Goal: Task Accomplishment & Management: Complete application form

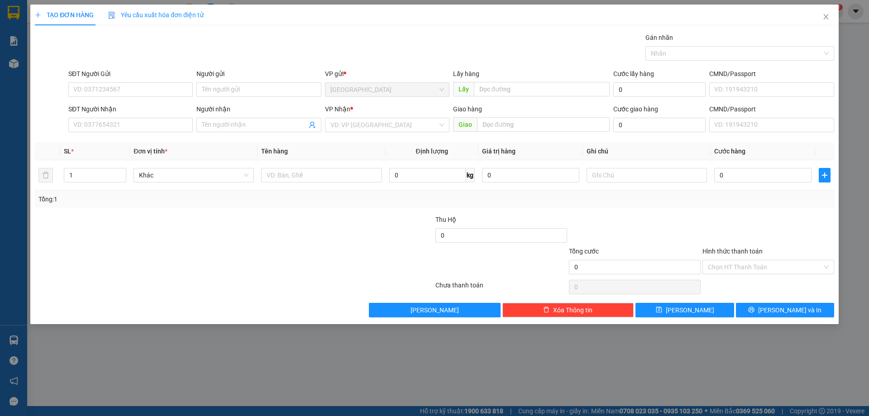
click at [228, 125] on input "Người nhận" at bounding box center [254, 125] width 105 height 10
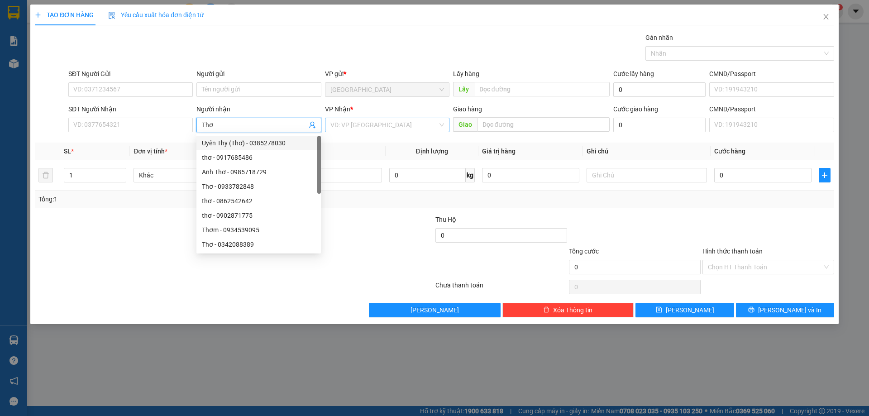
type input "Thơ"
click at [362, 122] on input "search" at bounding box center [384, 125] width 107 height 14
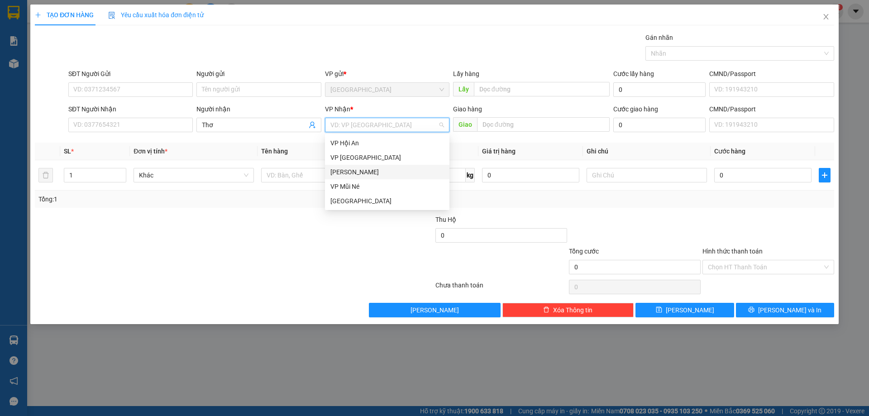
click at [342, 175] on div "[PERSON_NAME]" at bounding box center [388, 172] width 114 height 10
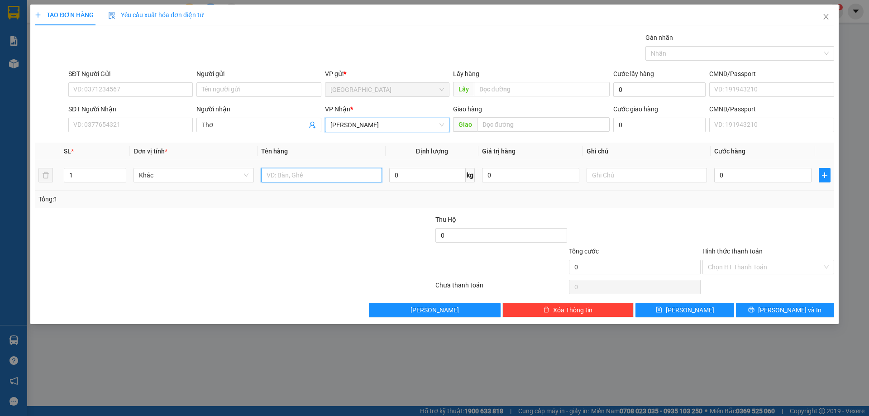
click at [328, 174] on input "text" at bounding box center [321, 175] width 120 height 14
type input "dâu"
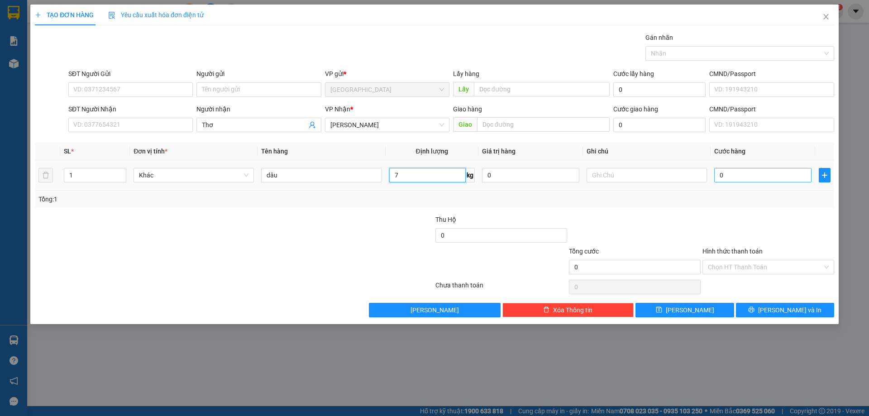
type input "7"
click at [754, 175] on input "0" at bounding box center [763, 175] width 97 height 14
type input "2"
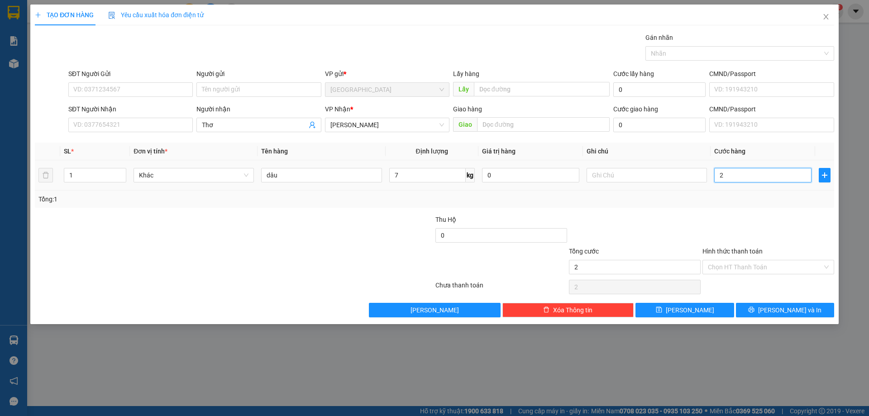
type input "21"
type input "21.000"
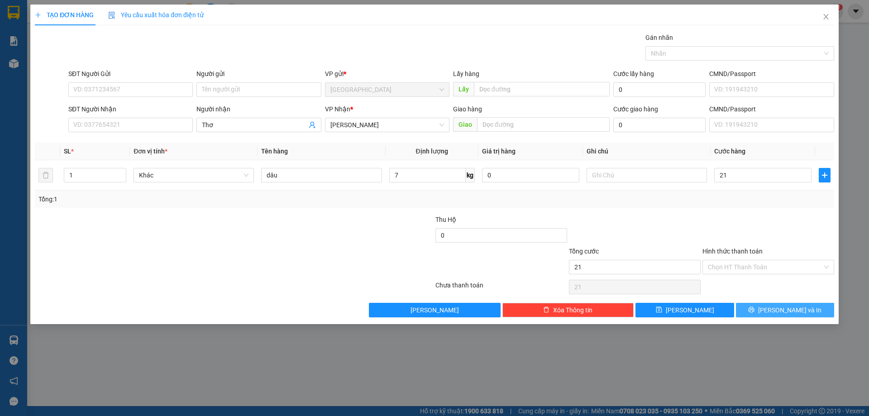
type input "21.000"
drag, startPoint x: 777, startPoint y: 322, endPoint x: 777, endPoint y: 316, distance: 5.9
click at [778, 322] on div "TẠO ĐƠN HÀNG Yêu cầu xuất hóa đơn điện tử Transit Pickup Surcharge Ids Transit …" at bounding box center [434, 165] width 809 height 320
click at [777, 309] on button "[PERSON_NAME] và In" at bounding box center [785, 310] width 98 height 14
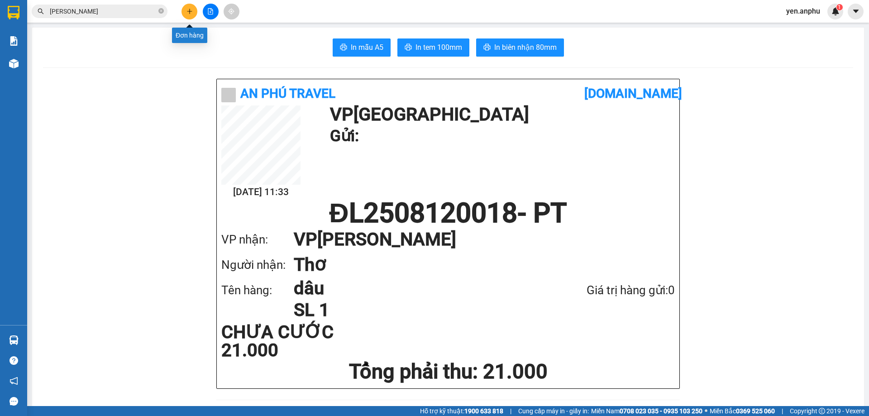
click at [198, 5] on div at bounding box center [211, 12] width 68 height 16
click at [208, 8] on icon "file-add" at bounding box center [210, 11] width 6 height 6
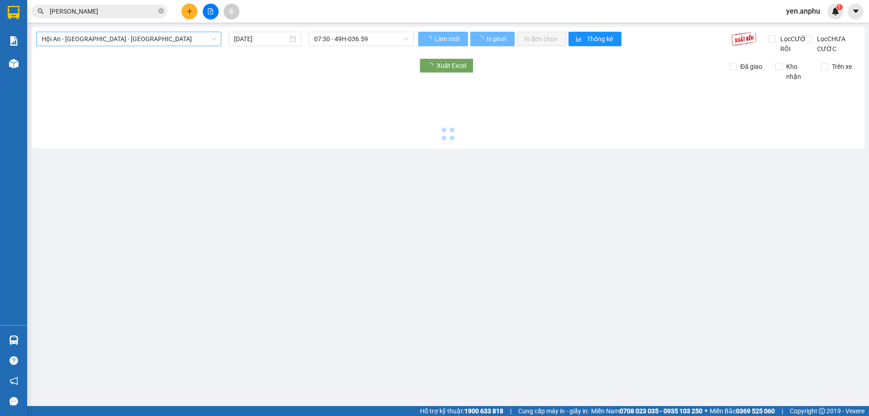
click at [106, 43] on span "Hội An - [GEOGRAPHIC_DATA] - [GEOGRAPHIC_DATA]" at bounding box center [129, 39] width 174 height 14
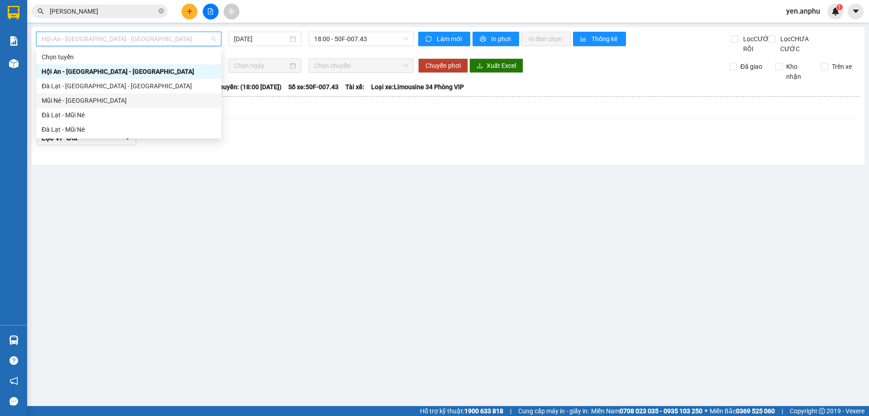
click at [95, 106] on div "Mũi Né - [GEOGRAPHIC_DATA]" at bounding box center [128, 100] width 185 height 14
type input "[DATE]"
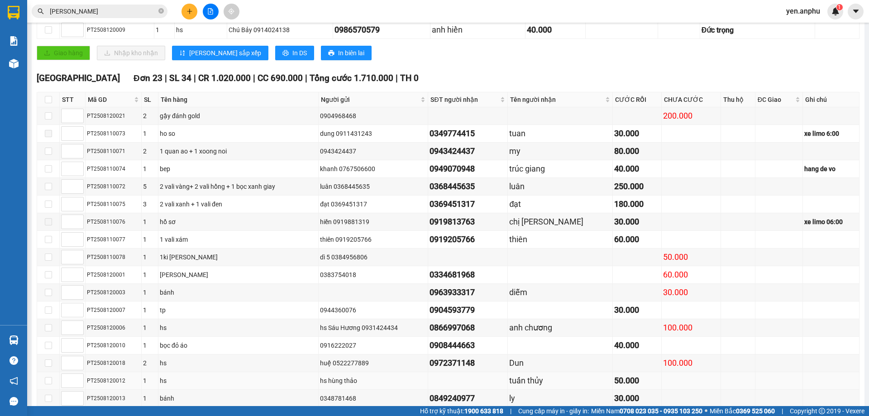
scroll to position [436, 0]
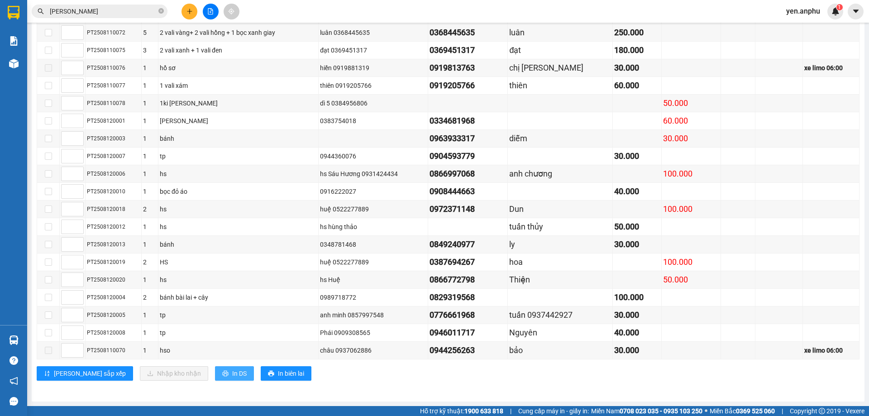
click at [232, 374] on span "In DS" at bounding box center [239, 374] width 14 height 10
click at [197, 7] on div at bounding box center [211, 12] width 68 height 16
click at [191, 13] on icon "plus" at bounding box center [190, 11] width 6 height 6
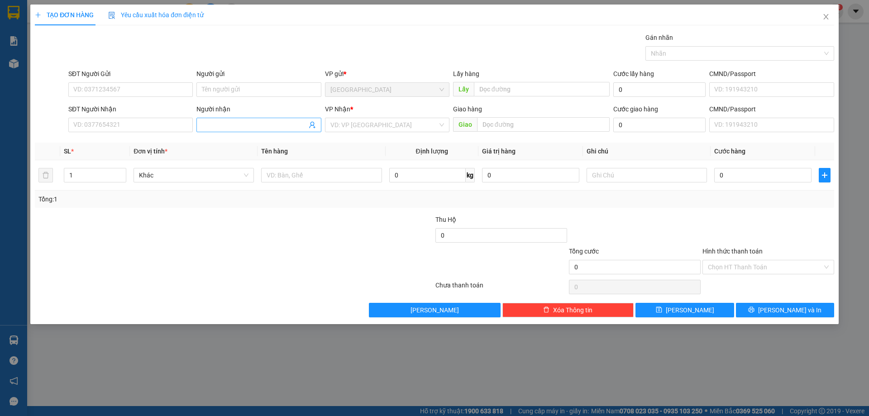
click at [240, 122] on input "Người nhận" at bounding box center [254, 125] width 105 height 10
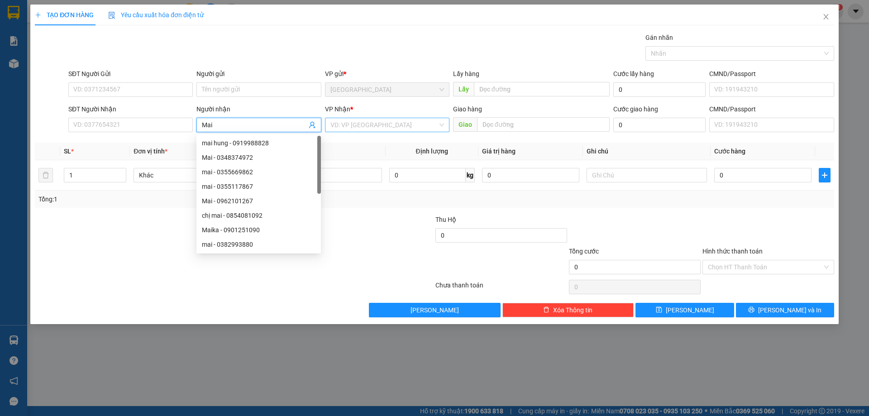
type input "Mai"
click at [374, 120] on input "search" at bounding box center [384, 125] width 107 height 14
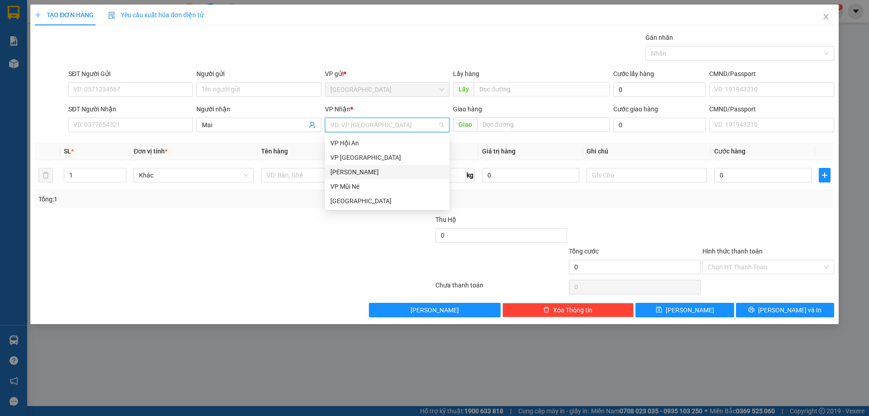
click at [351, 173] on div "[PERSON_NAME]" at bounding box center [388, 172] width 114 height 10
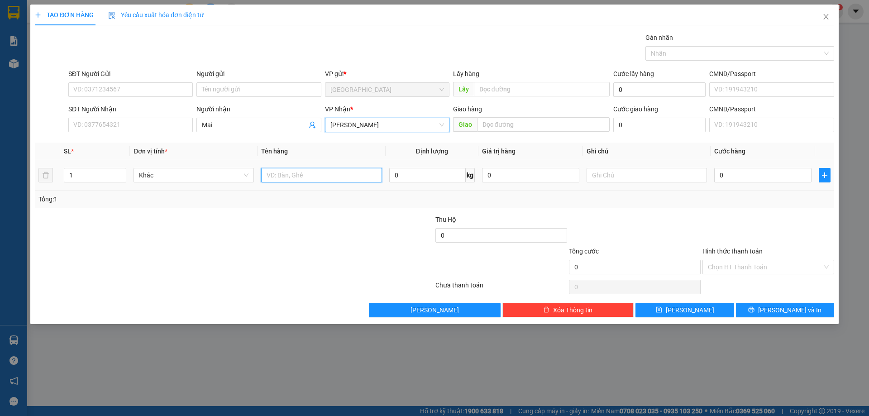
click at [310, 177] on input "text" at bounding box center [321, 175] width 120 height 14
type input "thùng"
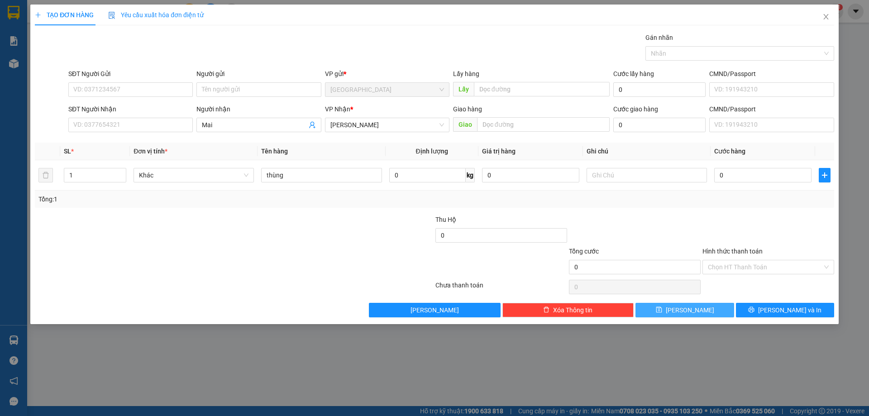
click at [698, 314] on button "[PERSON_NAME]" at bounding box center [685, 310] width 98 height 14
click at [832, 14] on span "Close" at bounding box center [826, 17] width 25 height 25
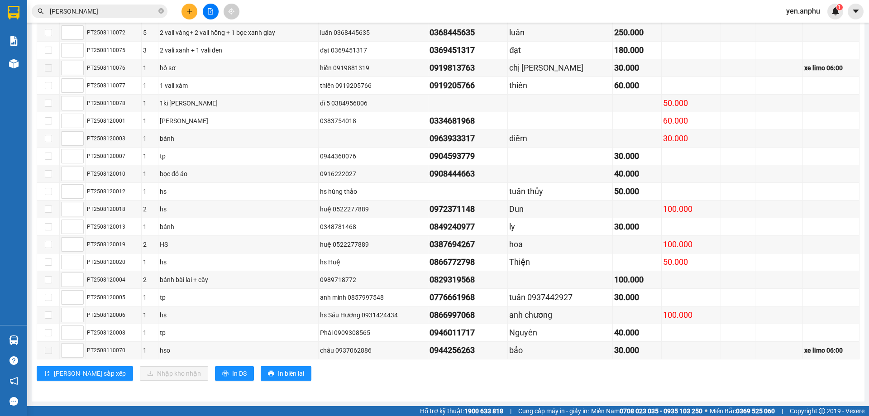
click at [96, 18] on div "Kết quả tìm kiếm ( 66 ) Bộ lọc Mã ĐH Trạng thái Món hàng Thu hộ Tổng cước Chưa …" at bounding box center [88, 12] width 177 height 16
click at [96, 12] on input "[PERSON_NAME]" at bounding box center [103, 11] width 107 height 10
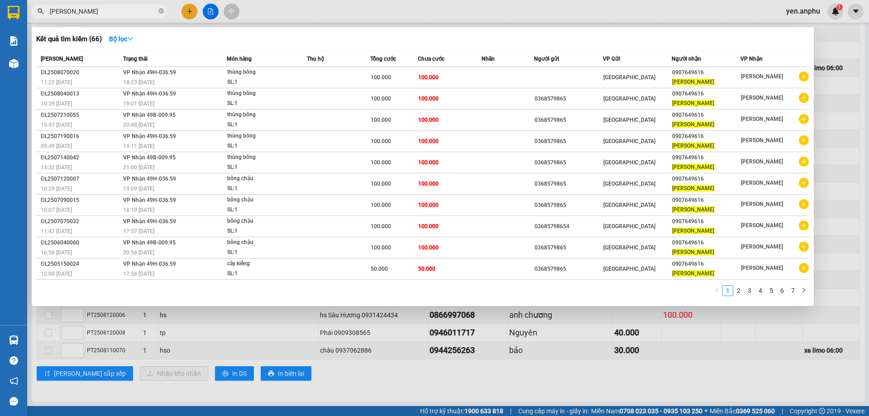
click at [96, 12] on input "[PERSON_NAME]" at bounding box center [103, 11] width 107 height 10
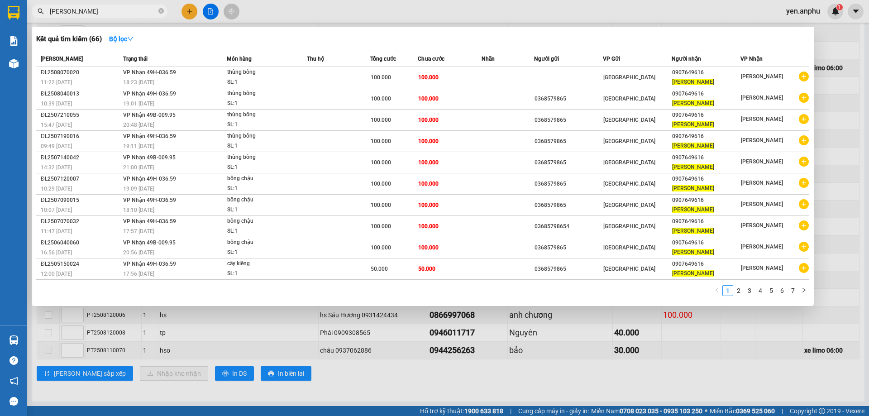
click at [96, 12] on input "[PERSON_NAME]" at bounding box center [103, 11] width 107 height 10
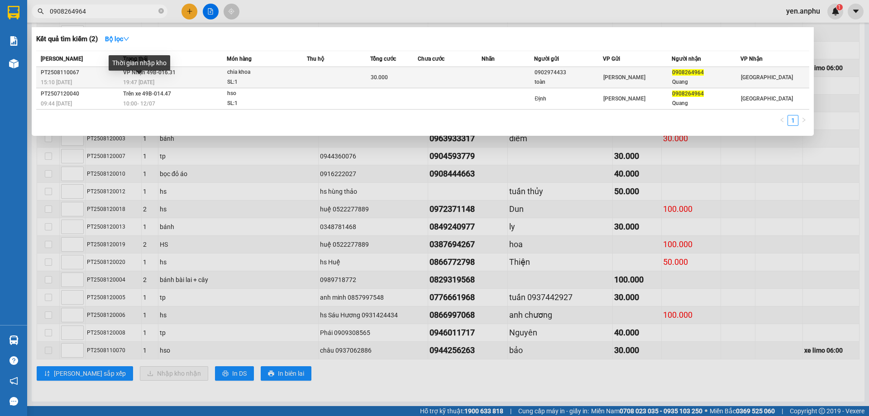
type input "0908264964"
click at [158, 82] on div "19:47 [DATE]" at bounding box center [174, 82] width 103 height 10
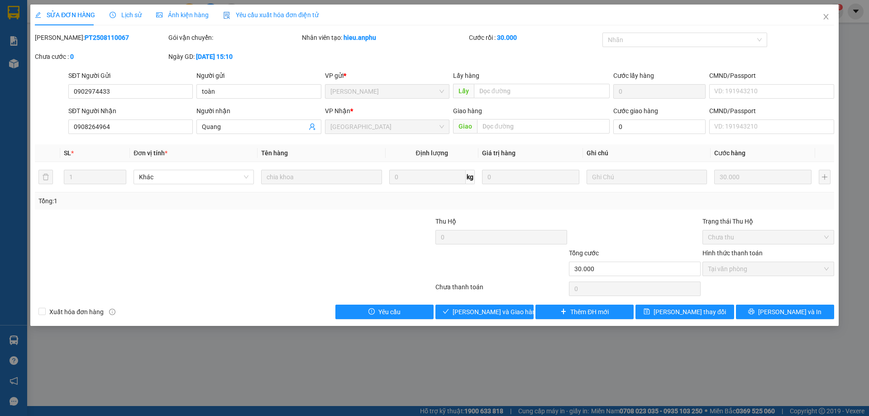
click at [113, 20] on div "Lịch sử" at bounding box center [126, 15] width 32 height 21
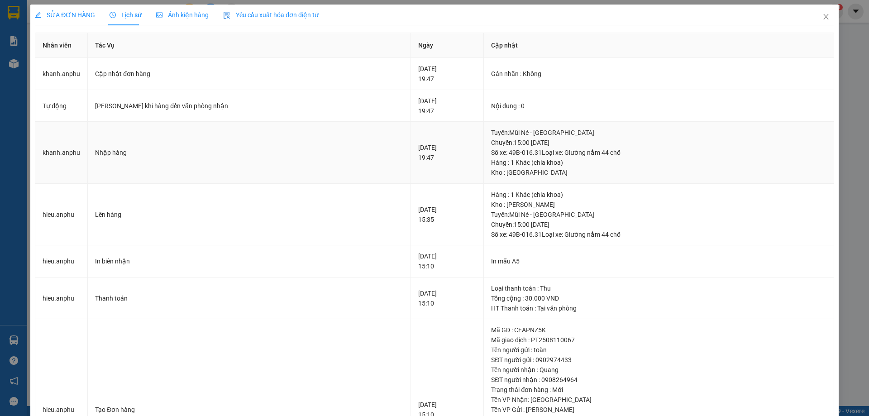
drag, startPoint x: 92, startPoint y: 108, endPoint x: 260, endPoint y: 125, distance: 168.8
click at [260, 125] on tbody "khanh.anphu Cập nhật đơn hàng [DATE] 19:47 Gán nhãn : Không Tự động Gửi Zalo …" at bounding box center [434, 279] width 799 height 443
click at [257, 114] on td "[PERSON_NAME] khi hàng đến văn phòng nhận" at bounding box center [249, 106] width 323 height 32
click at [165, 119] on td "[PERSON_NAME] khi hàng đến văn phòng nhận" at bounding box center [249, 106] width 323 height 32
click at [816, 19] on span "Close" at bounding box center [826, 17] width 25 height 25
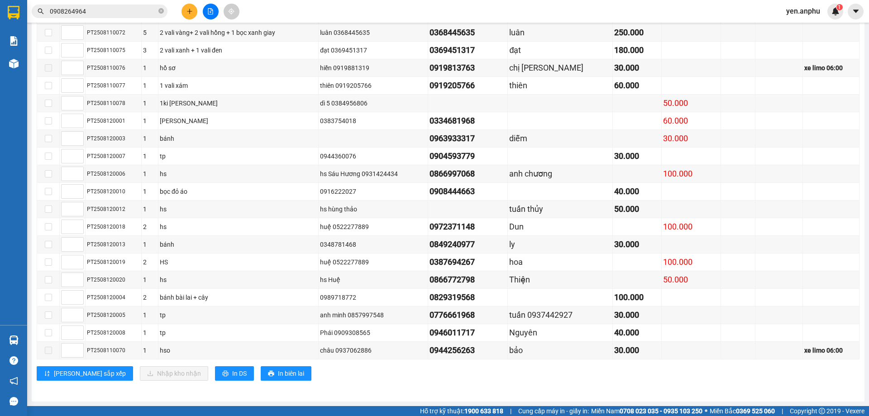
drag, startPoint x: 49, startPoint y: 156, endPoint x: 179, endPoint y: 208, distance: 140.0
checkbox input "true"
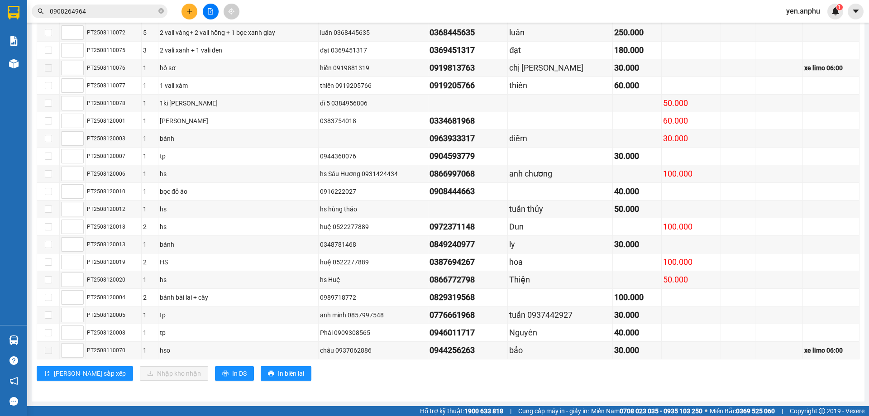
checkbox input "true"
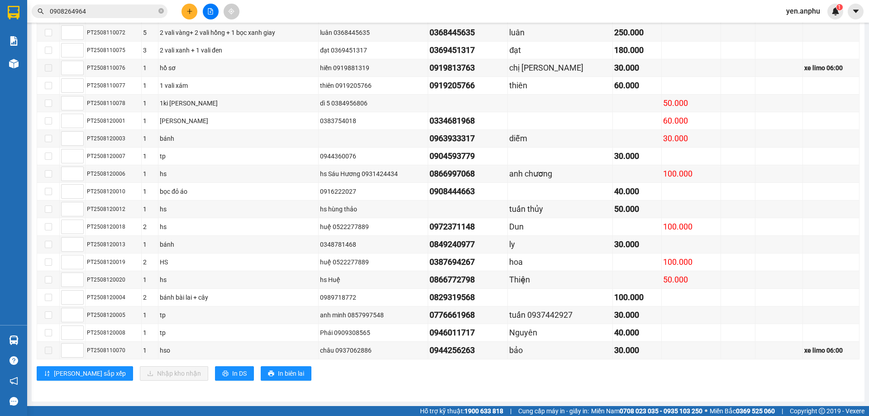
checkbox input "true"
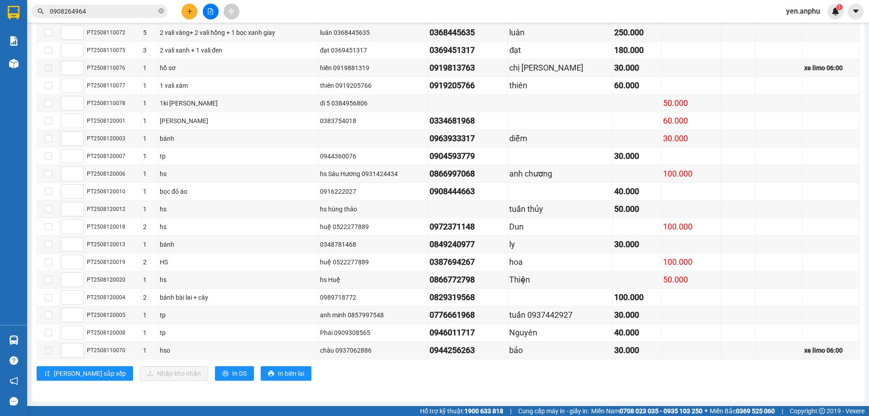
checkbox input "true"
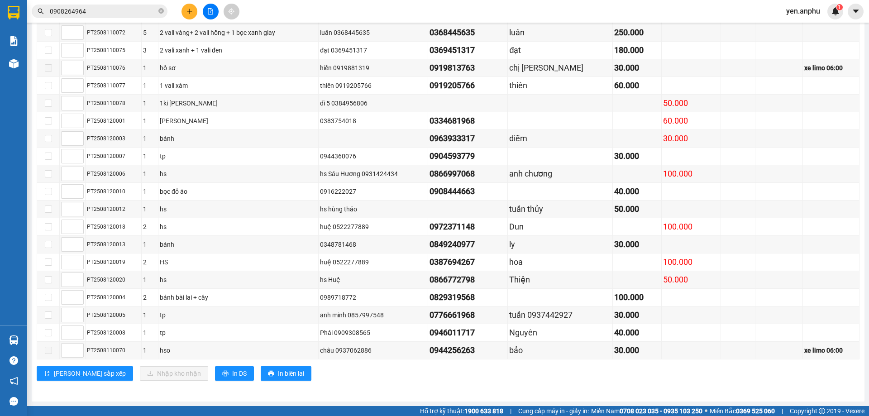
checkbox input "true"
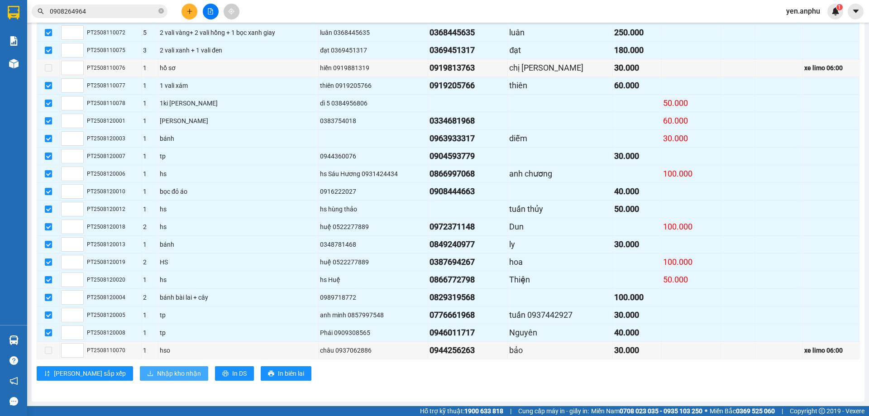
click at [157, 371] on span "Nhập kho nhận" at bounding box center [179, 374] width 44 height 10
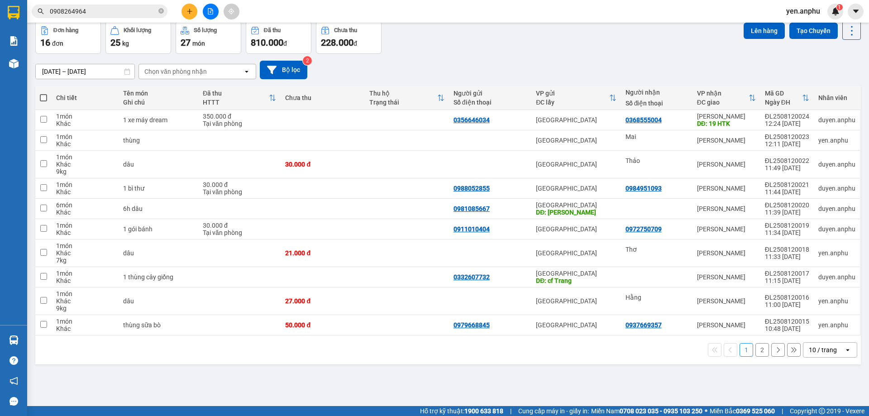
click at [131, 11] on button "Kho nhận" at bounding box center [129, 0] width 42 height 22
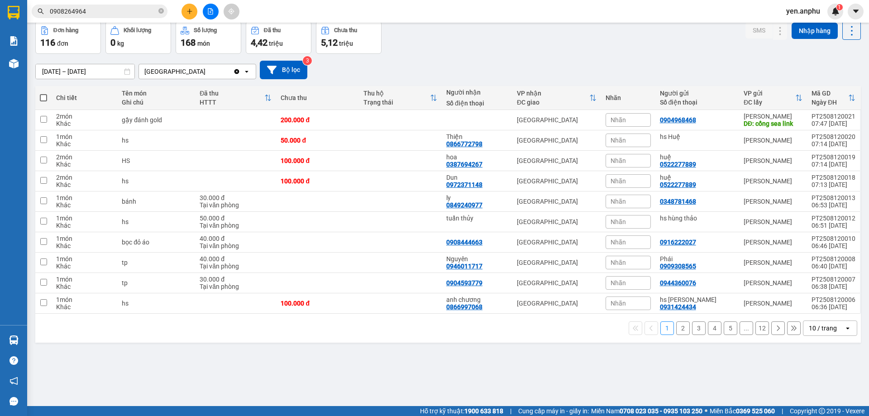
click at [184, 7] on button at bounding box center [190, 12] width 16 height 16
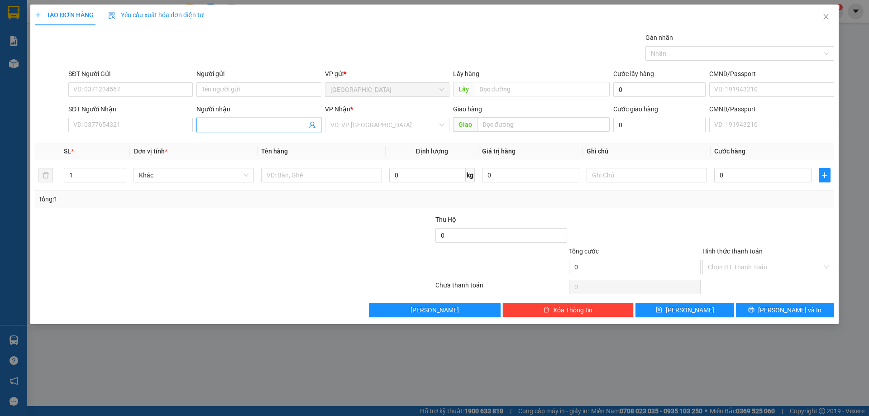
click at [252, 125] on input "Người nhận" at bounding box center [254, 125] width 105 height 10
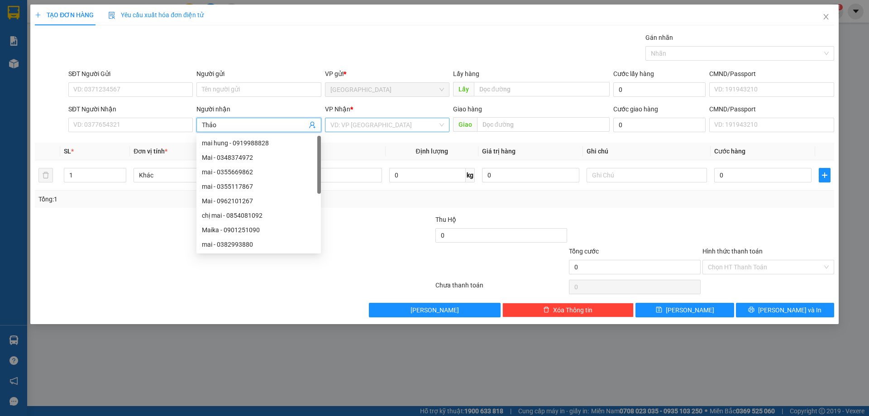
type input "Thảo"
click at [352, 123] on input "search" at bounding box center [384, 125] width 107 height 14
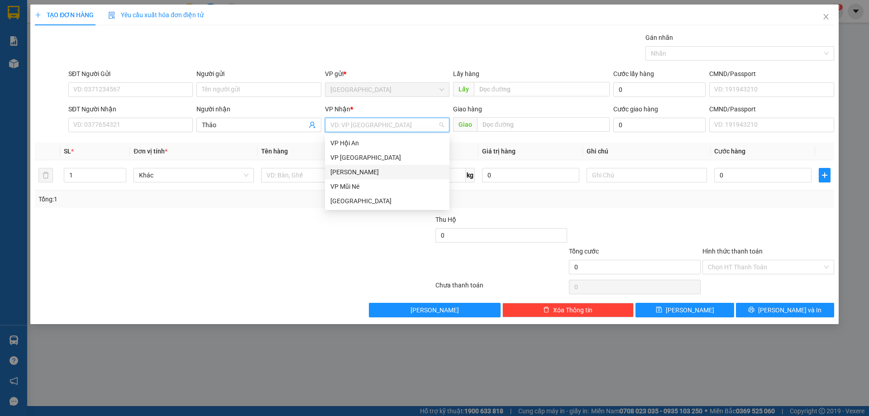
click at [367, 172] on div "[PERSON_NAME]" at bounding box center [388, 172] width 114 height 10
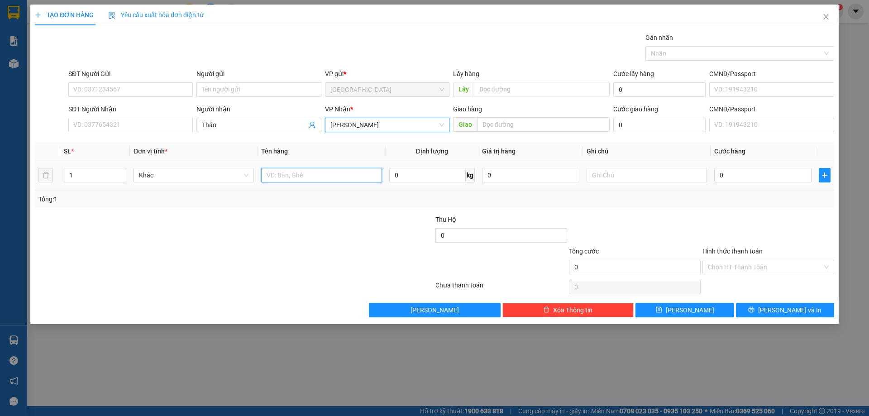
click at [328, 174] on input "text" at bounding box center [321, 175] width 120 height 14
type input "bao củ năng"
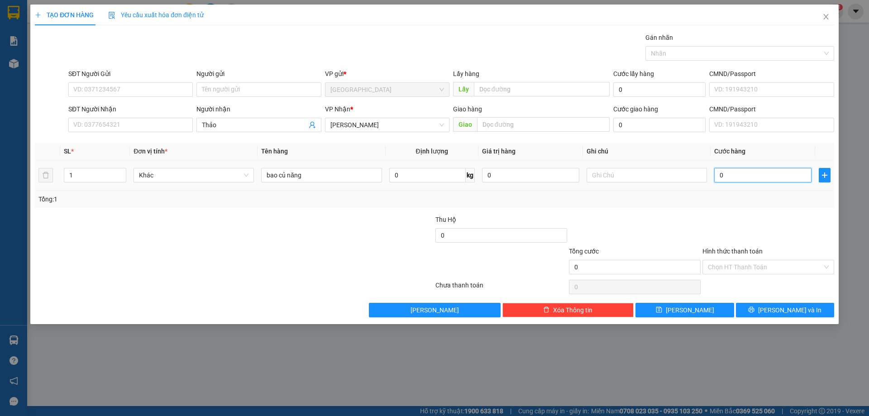
click at [762, 174] on input "0" at bounding box center [763, 175] width 97 height 14
type input "4"
type input "41"
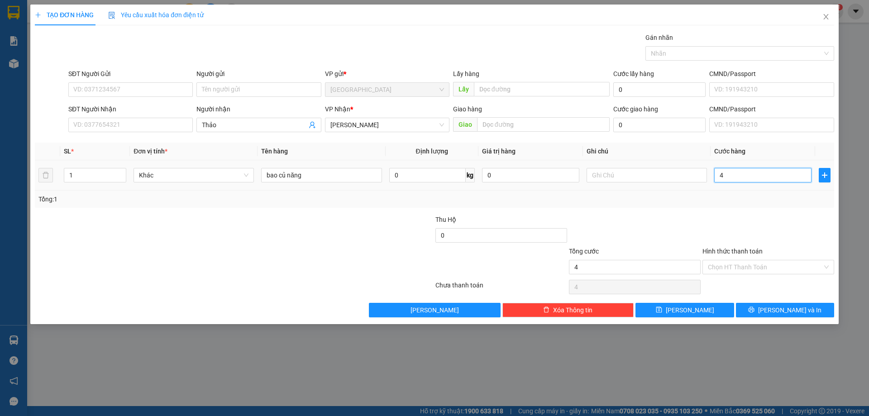
type input "41"
click at [792, 310] on span "[PERSON_NAME] và In" at bounding box center [789, 310] width 63 height 10
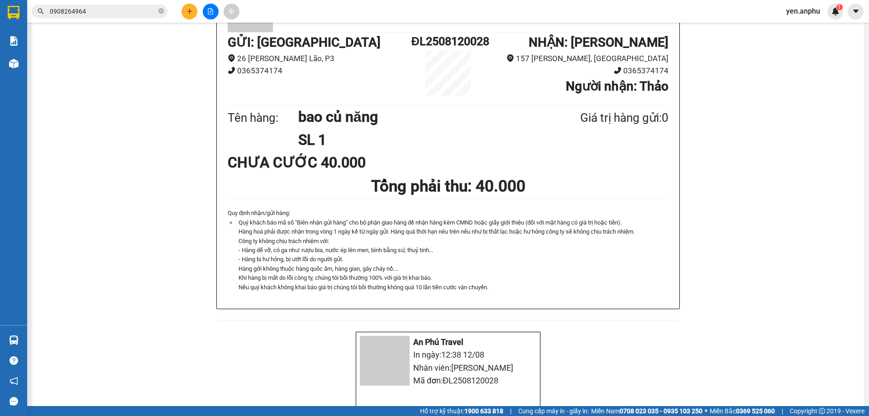
click at [191, 11] on icon "plus" at bounding box center [189, 11] width 5 height 0
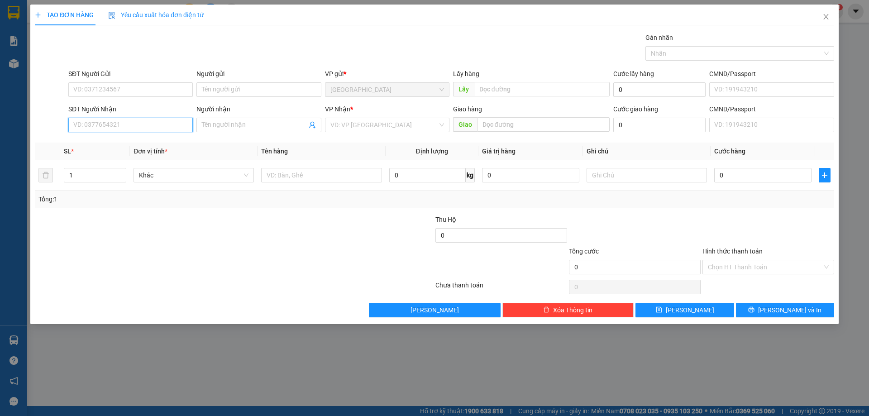
click at [134, 125] on input "SĐT Người Nhận" at bounding box center [130, 125] width 125 height 14
click at [115, 85] on input "SĐT Người Gửi" at bounding box center [130, 89] width 125 height 14
type input "0964516507"
click at [108, 125] on input "SĐT Người Nhận" at bounding box center [130, 125] width 125 height 14
type input "0358948585"
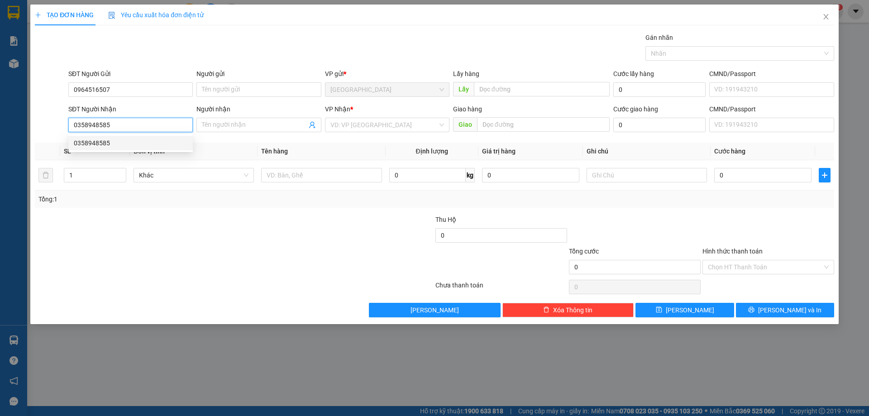
click at [144, 148] on div "0358948585" at bounding box center [131, 143] width 114 height 10
type input "chợ cũ [GEOGRAPHIC_DATA]"
type input "30.000"
type input "0358948585"
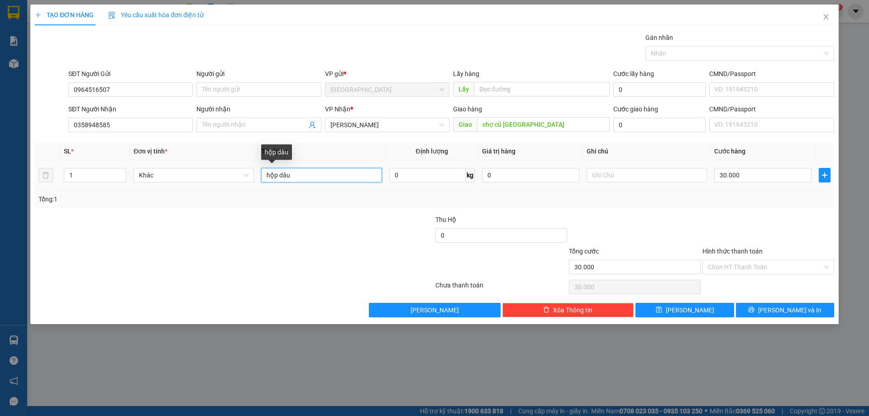
click at [293, 177] on input "hộp dâu" at bounding box center [321, 175] width 120 height 14
click at [327, 177] on input "thùng xốp trnagws" at bounding box center [321, 175] width 120 height 14
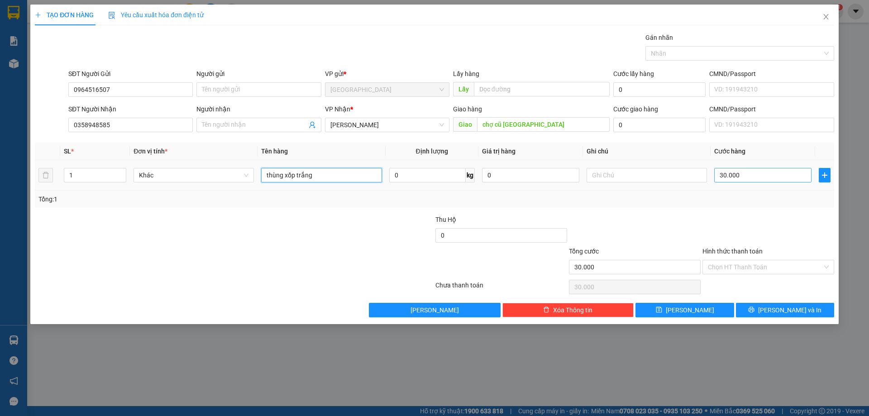
type input "thùng xốp trắng"
click at [767, 179] on input "30.000" at bounding box center [763, 175] width 97 height 14
type input "4"
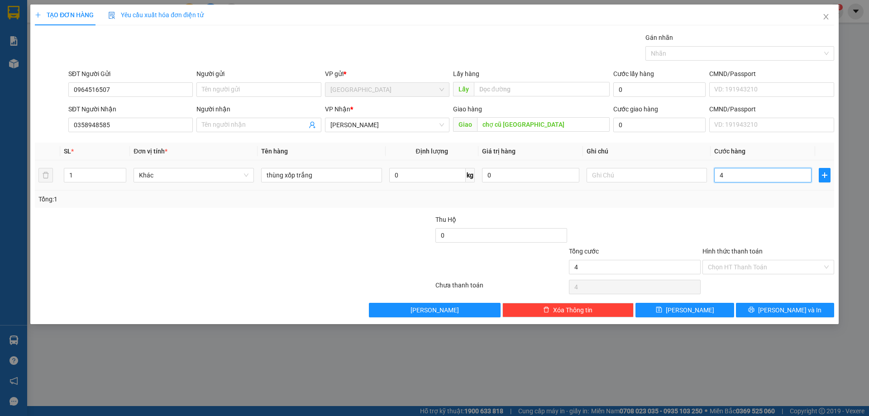
type input "40"
type input "40.000"
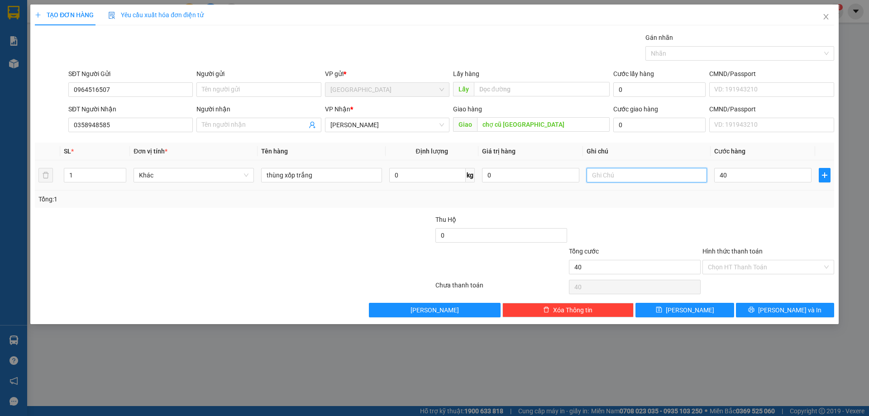
type input "40.000"
click at [660, 174] on input "text" at bounding box center [647, 175] width 120 height 14
type input "c"
type input "tính cước bà [PERSON_NAME]"
click at [777, 312] on span "[PERSON_NAME] và In" at bounding box center [789, 310] width 63 height 10
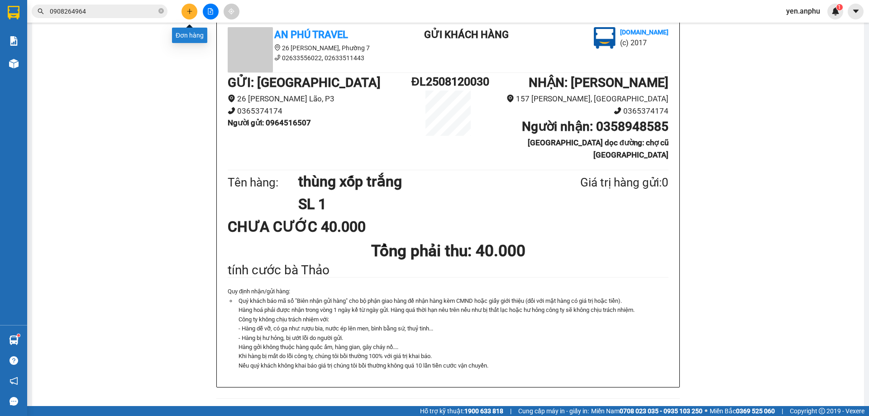
click at [190, 11] on icon "plus" at bounding box center [189, 11] width 5 height 0
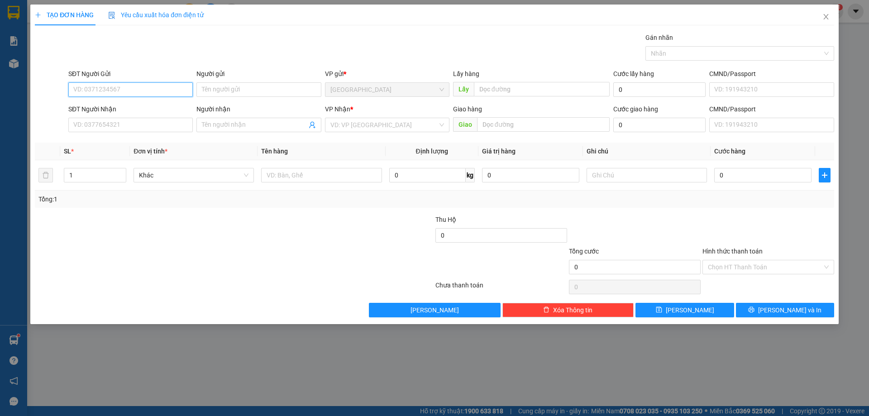
click at [134, 85] on input "SĐT Người Gửi" at bounding box center [130, 89] width 125 height 14
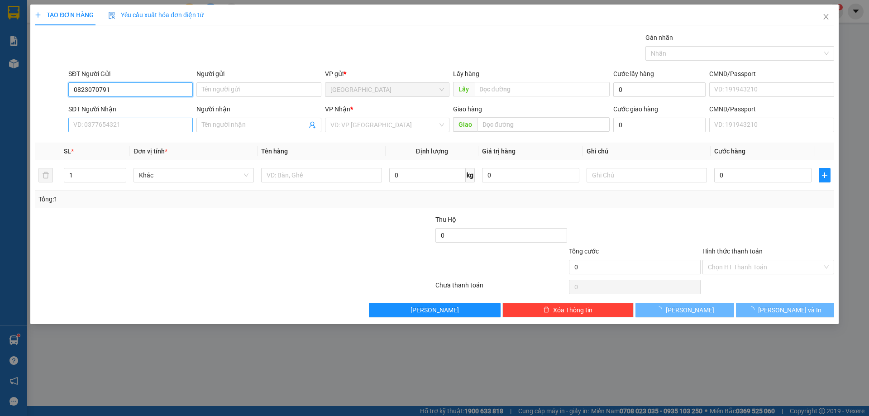
type input "0823070791"
click at [129, 120] on input "SĐT Người Nhận" at bounding box center [130, 125] width 125 height 14
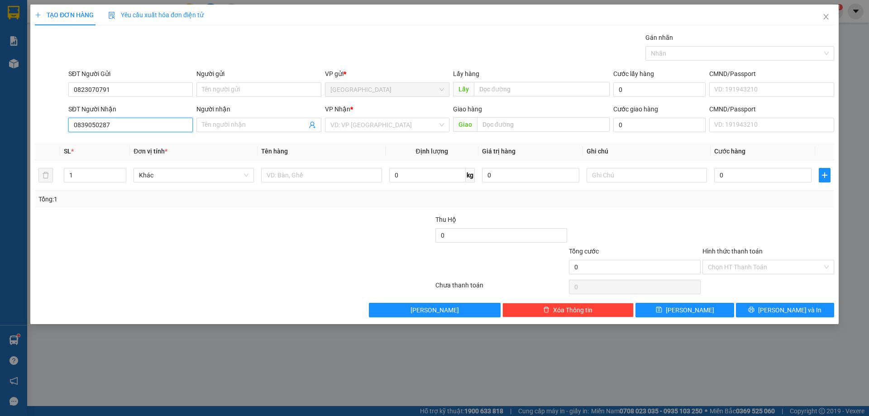
type input "0839050287"
click at [374, 117] on div "VP Nhận *" at bounding box center [387, 111] width 125 height 14
click at [365, 124] on input "search" at bounding box center [384, 125] width 107 height 14
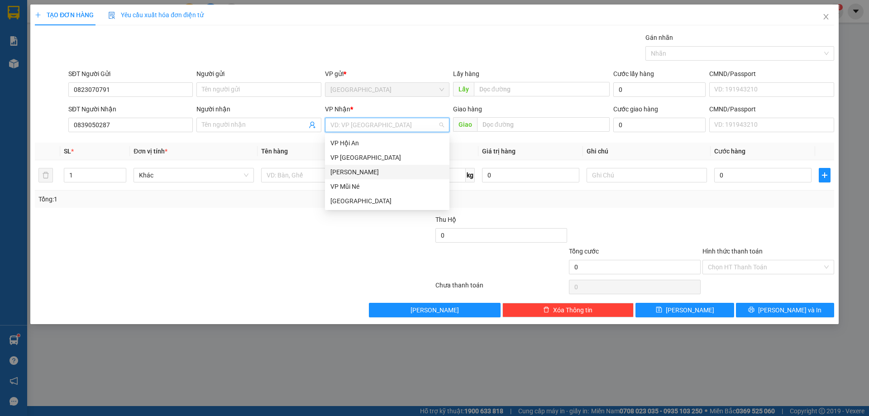
click at [349, 168] on div "[PERSON_NAME]" at bounding box center [388, 172] width 114 height 10
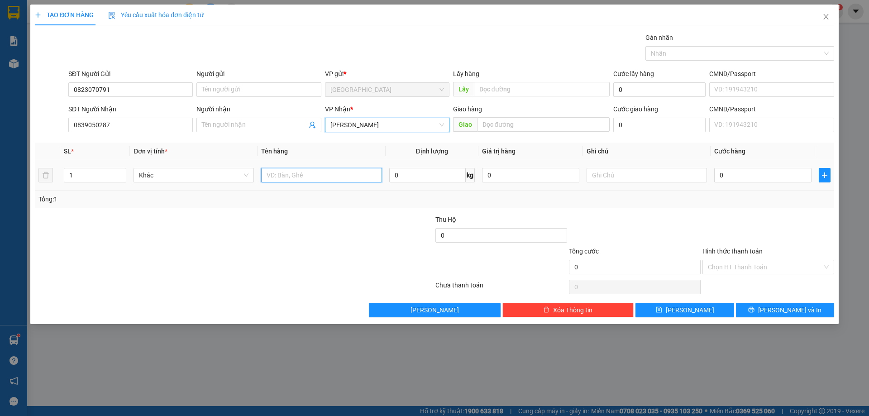
click at [295, 175] on input "text" at bounding box center [321, 175] width 120 height 14
type input "hộp công tắc đèn"
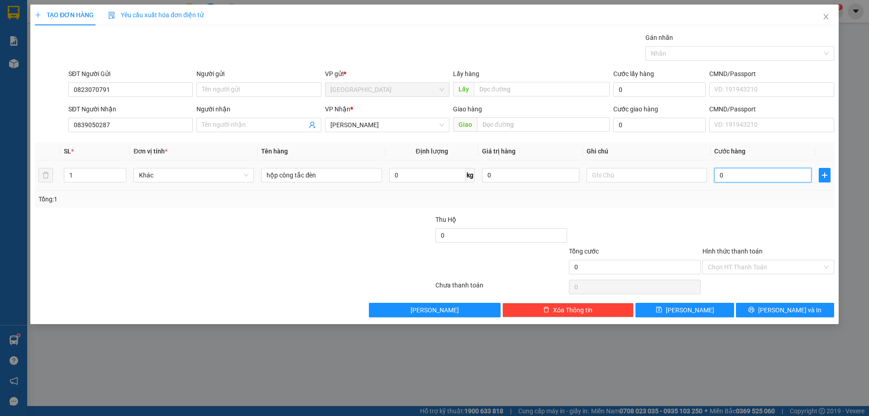
click at [766, 171] on input "0" at bounding box center [763, 175] width 97 height 14
type input "4"
click at [755, 308] on icon "printer" at bounding box center [751, 310] width 6 height 6
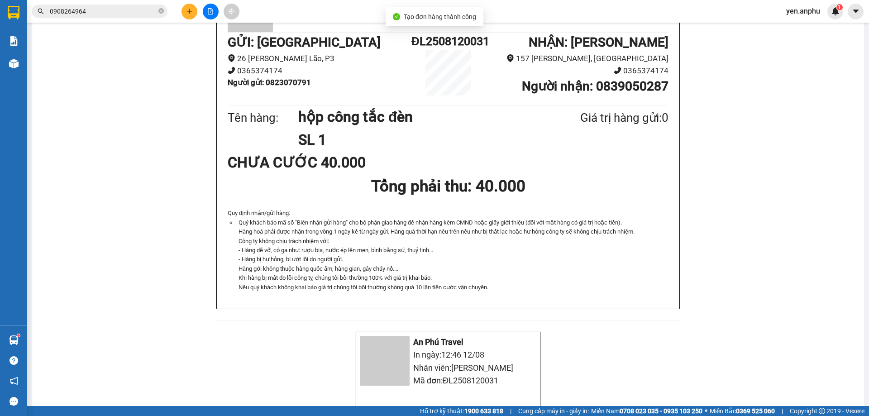
click at [437, 38] on div "In mẫu A5 In tem 100mm In biên nhận 80mm An Phú Travel [DOMAIN_NAME] [DATE] 12:…" at bounding box center [448, 330] width 832 height 1477
click at [186, 6] on button at bounding box center [190, 12] width 16 height 16
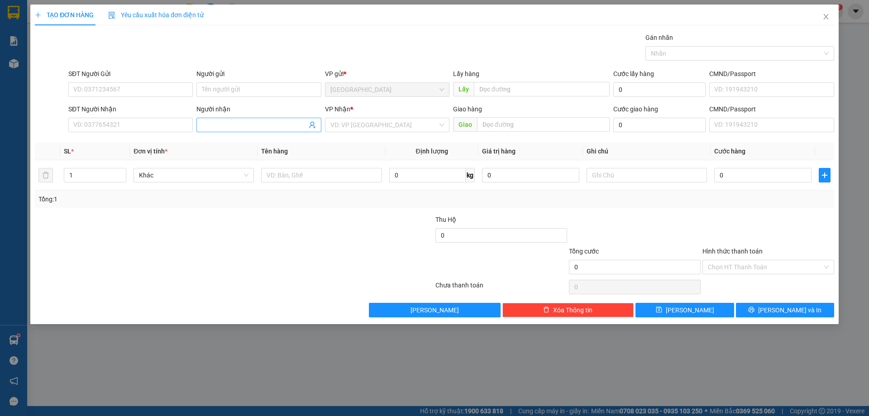
click at [221, 118] on span at bounding box center [259, 125] width 125 height 14
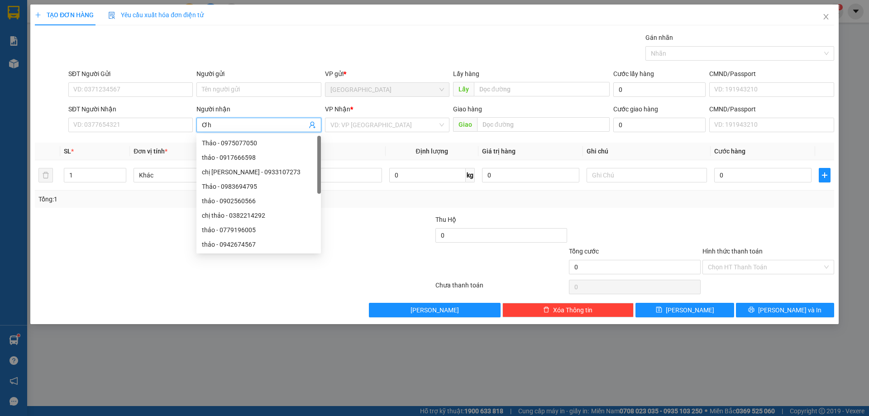
type input "Ơ"
type input "Phương"
click at [370, 127] on input "search" at bounding box center [384, 125] width 107 height 14
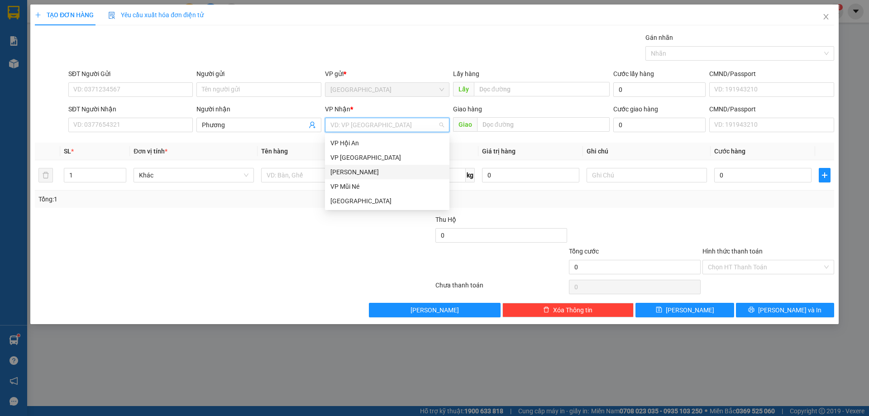
drag, startPoint x: 353, startPoint y: 171, endPoint x: 310, endPoint y: 173, distance: 43.1
click at [352, 171] on div "[PERSON_NAME]" at bounding box center [388, 172] width 114 height 10
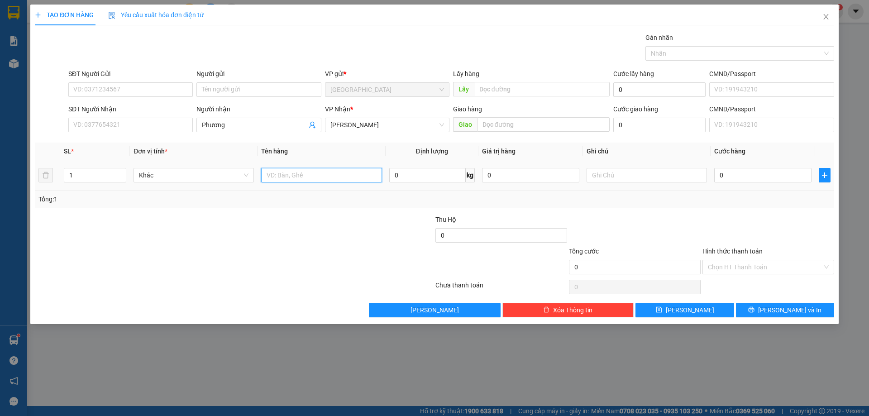
click at [310, 173] on input "text" at bounding box center [321, 175] width 120 height 14
type input "k"
click at [786, 307] on span "[PERSON_NAME] và In" at bounding box center [789, 310] width 63 height 10
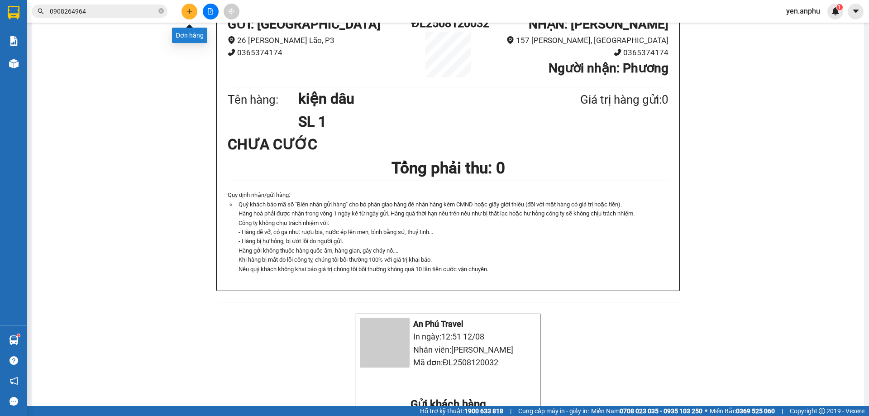
click at [192, 8] on button at bounding box center [190, 12] width 16 height 16
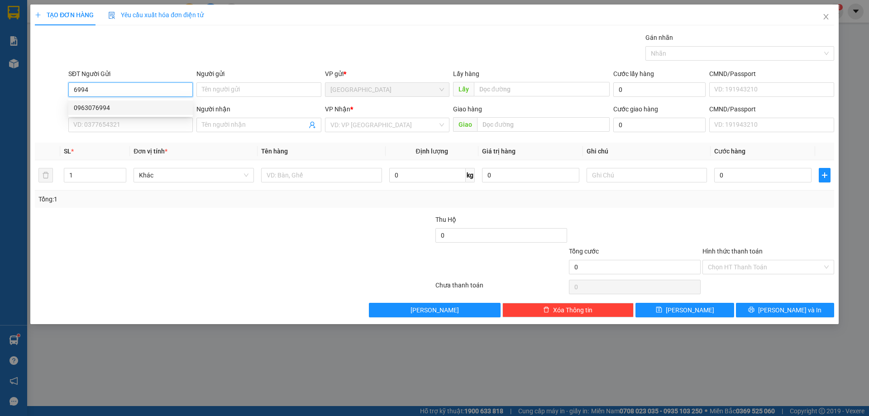
click at [157, 106] on div "0963076994" at bounding box center [131, 108] width 114 height 10
type input "0963076994"
type input "N3 Tân Hội"
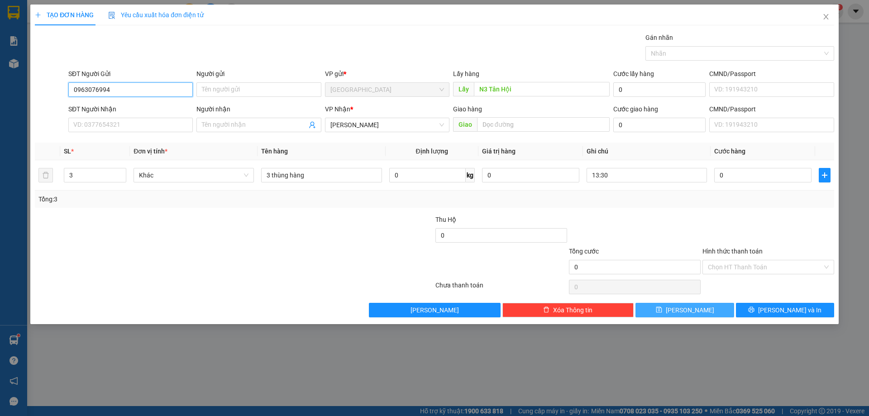
type input "0963076994"
click at [662, 310] on icon "save" at bounding box center [659, 310] width 6 height 6
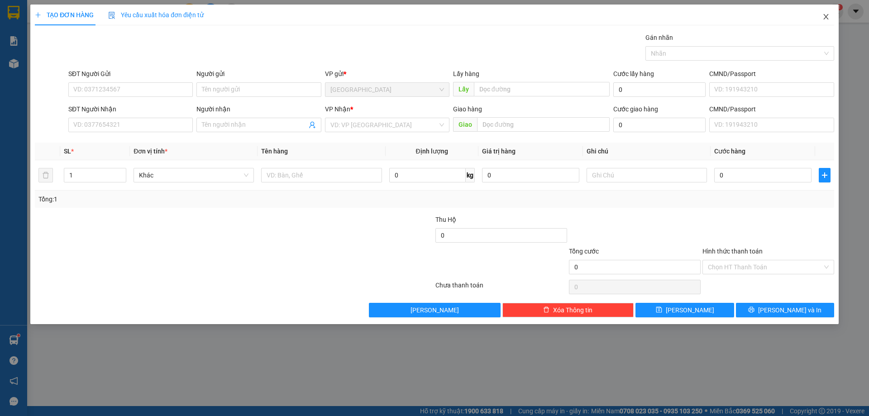
click at [825, 13] on span "Close" at bounding box center [826, 17] width 25 height 25
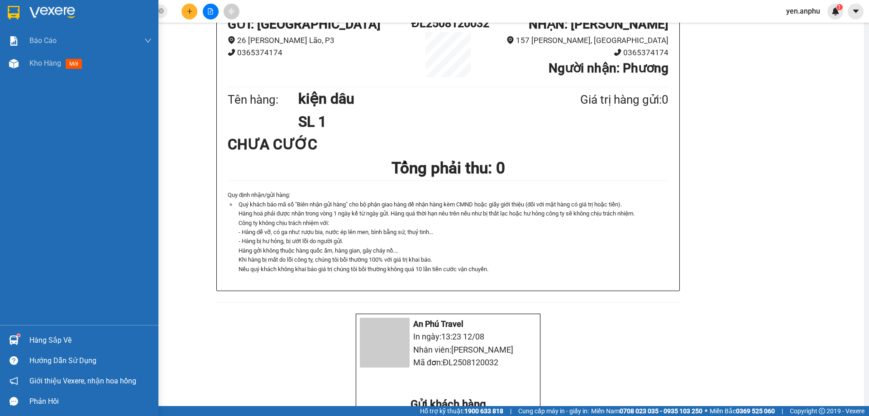
click at [13, 75] on div "Báo cáo Báo cáo dòng tiền (nhân viên) Doanh số tạo đơn theo VP gửi (nhân viên) …" at bounding box center [79, 177] width 158 height 296
click at [46, 67] on span "Kho hàng" at bounding box center [45, 63] width 32 height 9
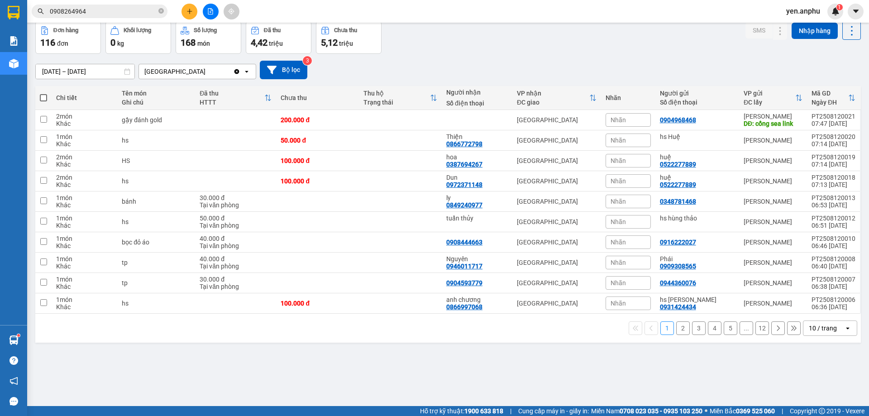
click at [62, 11] on button "Kho gửi" at bounding box center [53, 0] width 37 height 22
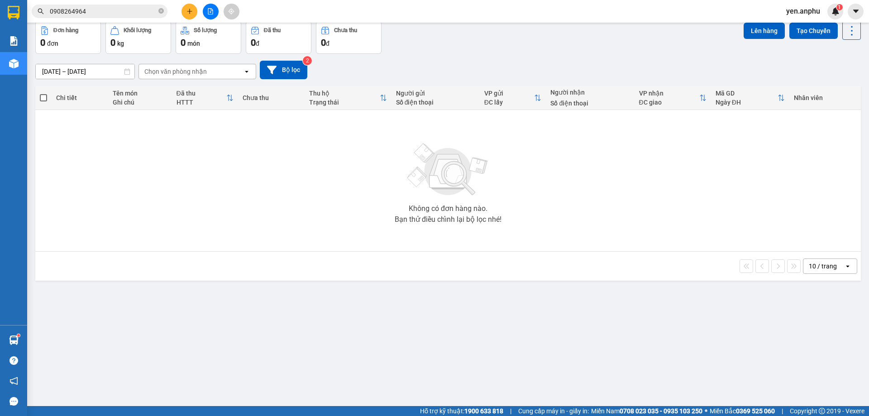
click at [210, 10] on icon "file-add" at bounding box center [210, 11] width 6 height 6
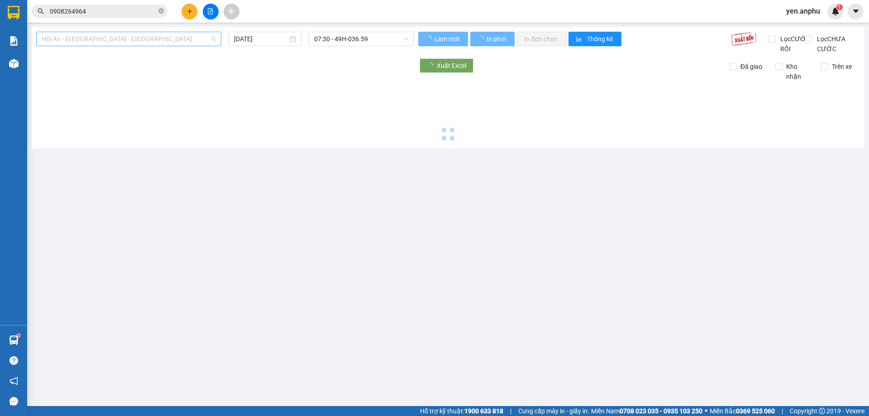
click at [99, 39] on span "Hội An - [GEOGRAPHIC_DATA] - [GEOGRAPHIC_DATA]" at bounding box center [129, 39] width 174 height 14
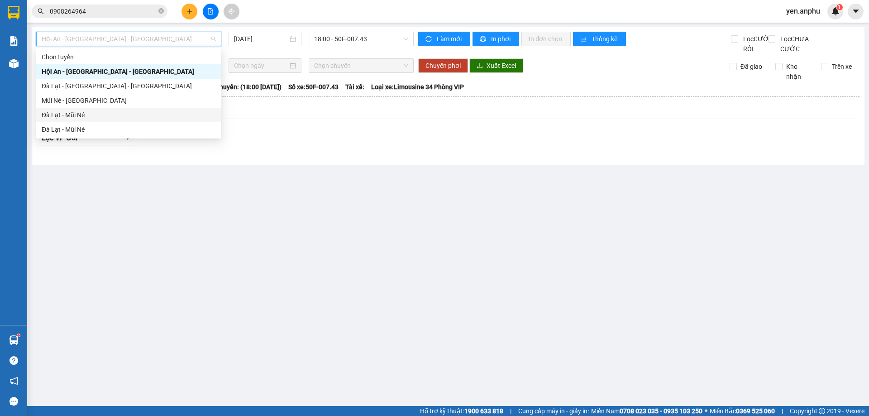
click at [85, 113] on div "Đà Lạt - Mũi Né" at bounding box center [129, 115] width 174 height 10
type input "[DATE]"
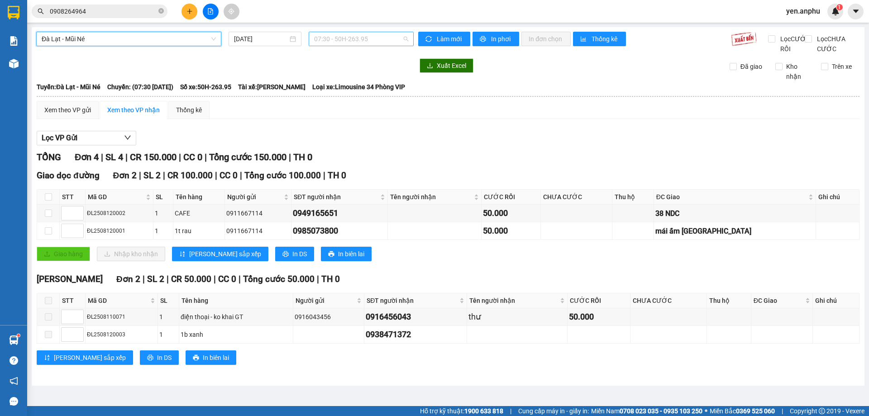
click at [321, 37] on span "07:30 - 50H-263.95" at bounding box center [361, 39] width 94 height 14
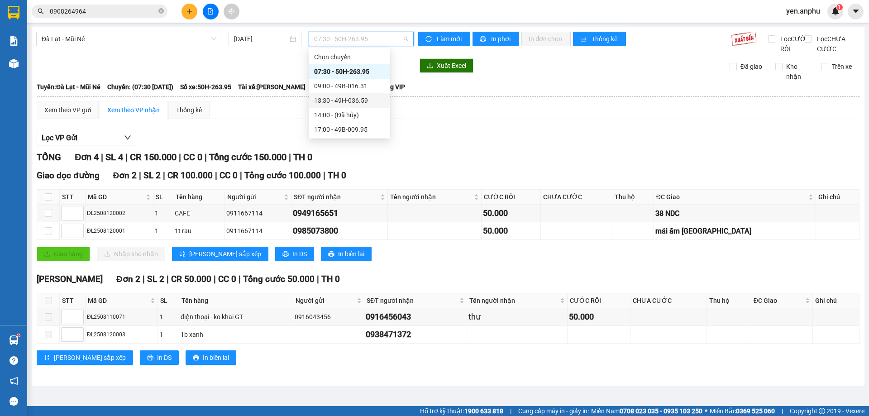
click at [347, 104] on div "13:30 - 49H-036.59" at bounding box center [349, 101] width 71 height 10
